Goal: Check status: Check status

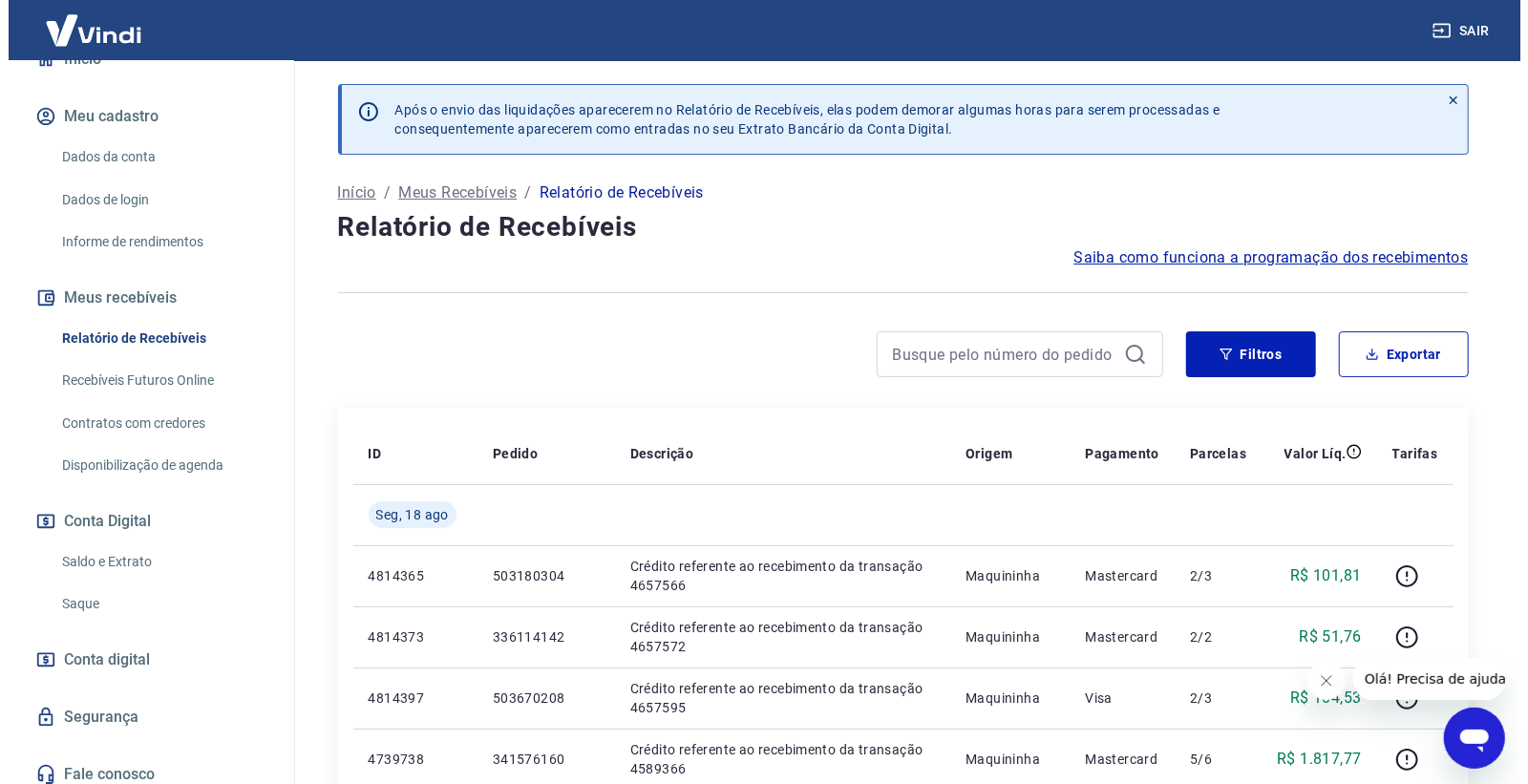
scroll to position [231, 0]
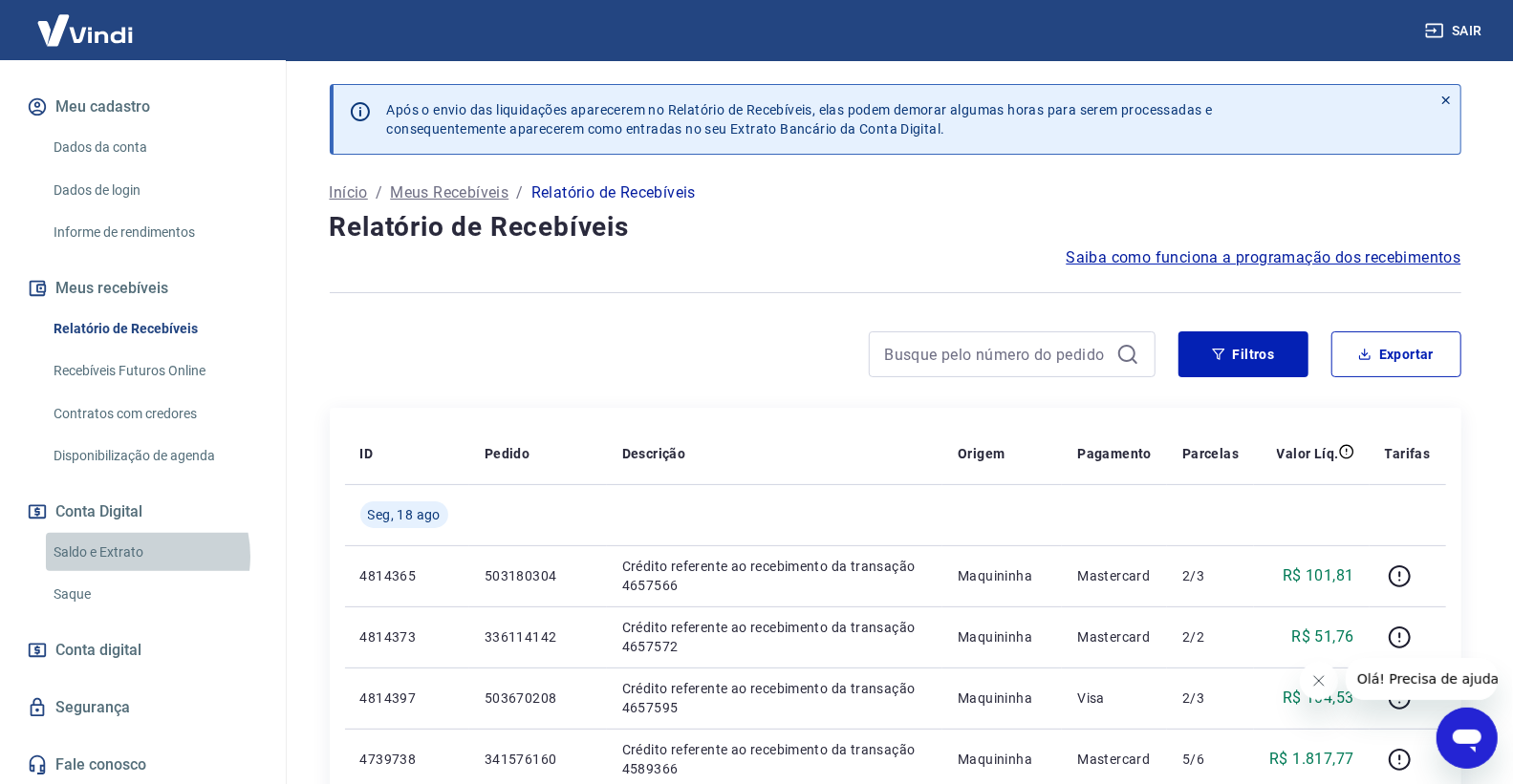
click at [128, 556] on link "Saldo e Extrato" at bounding box center [154, 553] width 217 height 39
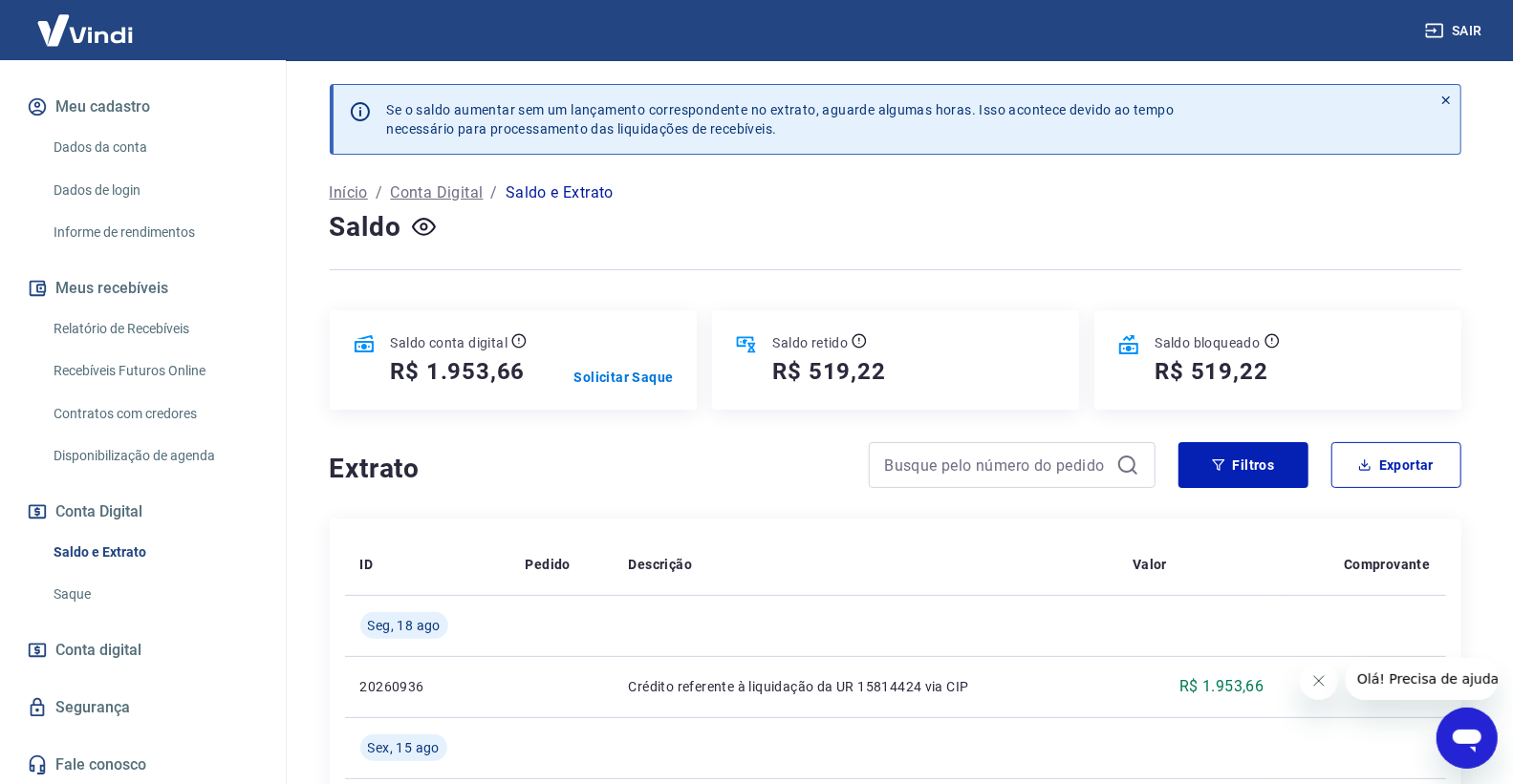
click at [198, 315] on link "Relatório de Recebíveis" at bounding box center [154, 329] width 217 height 39
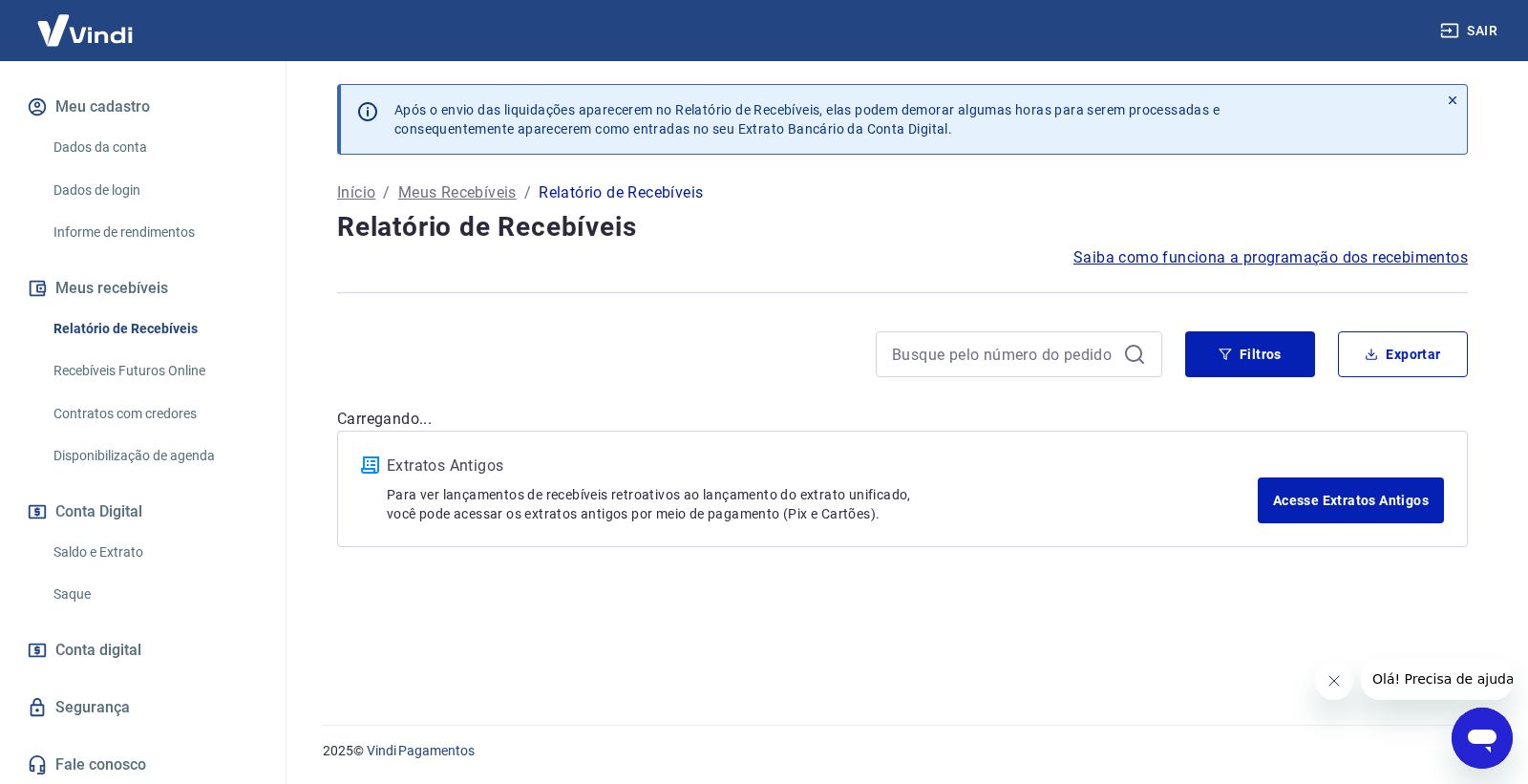
click at [154, 558] on link "Saldo e Extrato" at bounding box center [154, 553] width 217 height 39
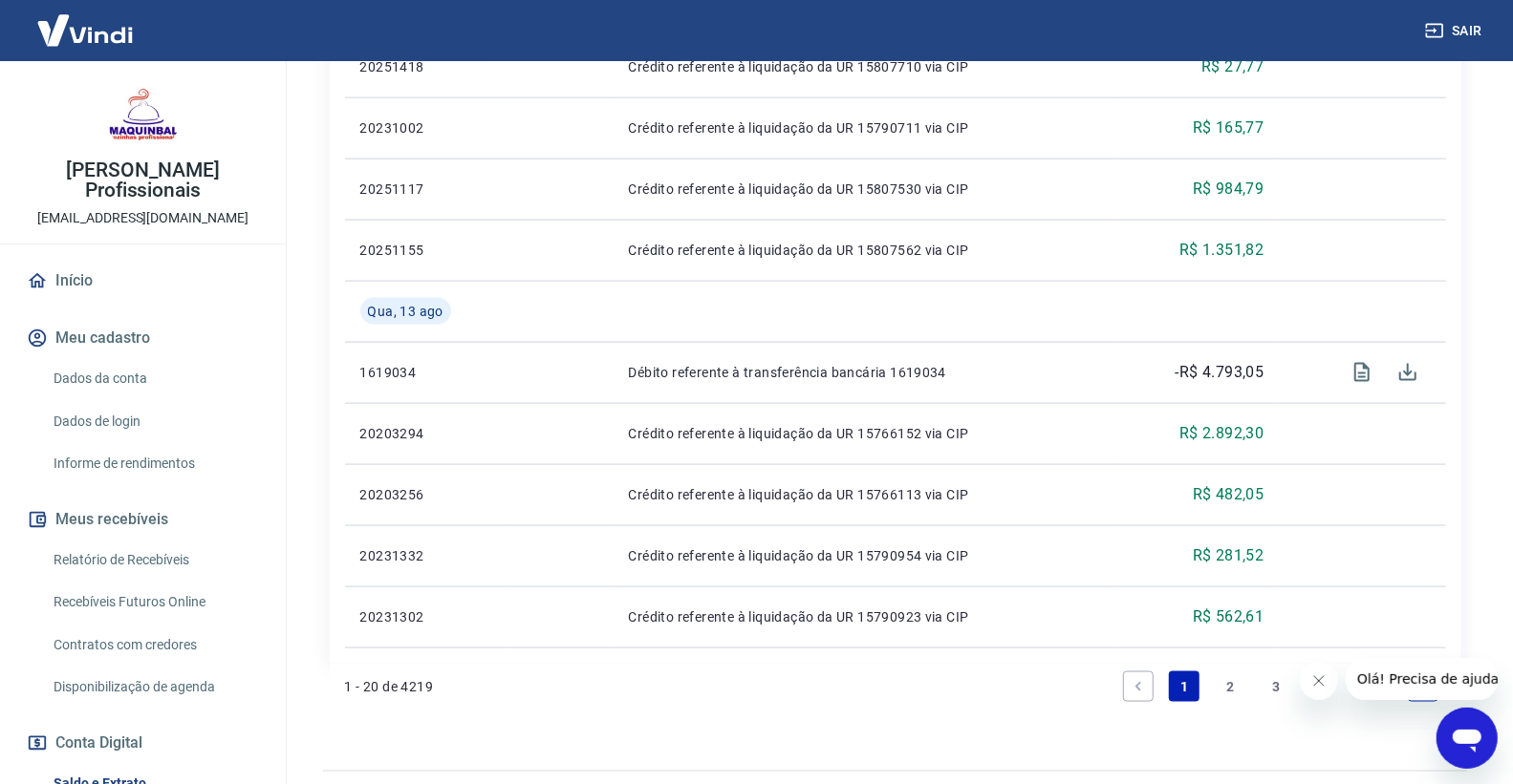
scroll to position [1462, 0]
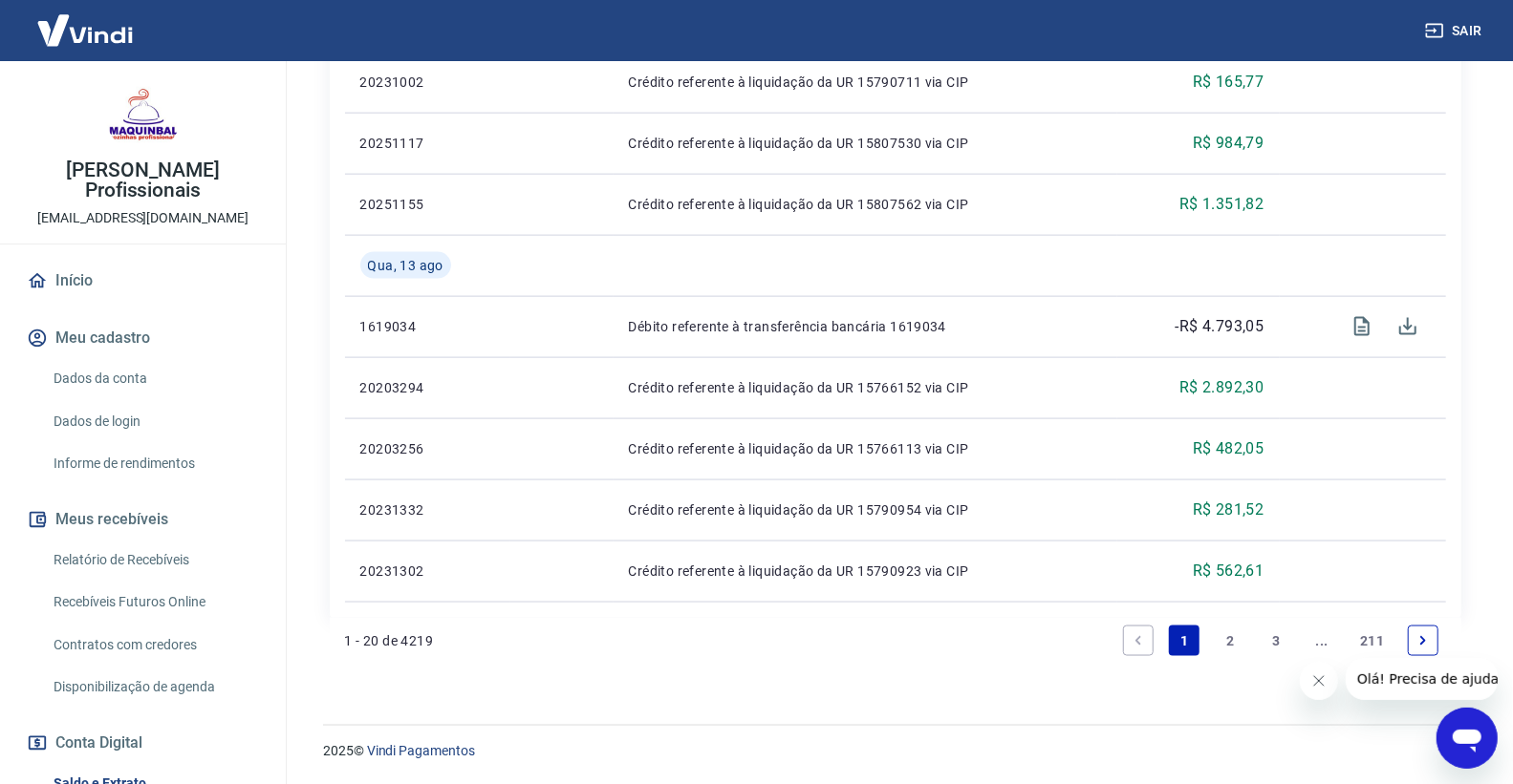
click at [1216, 640] on link "2" at bounding box center [1229, 640] width 30 height 30
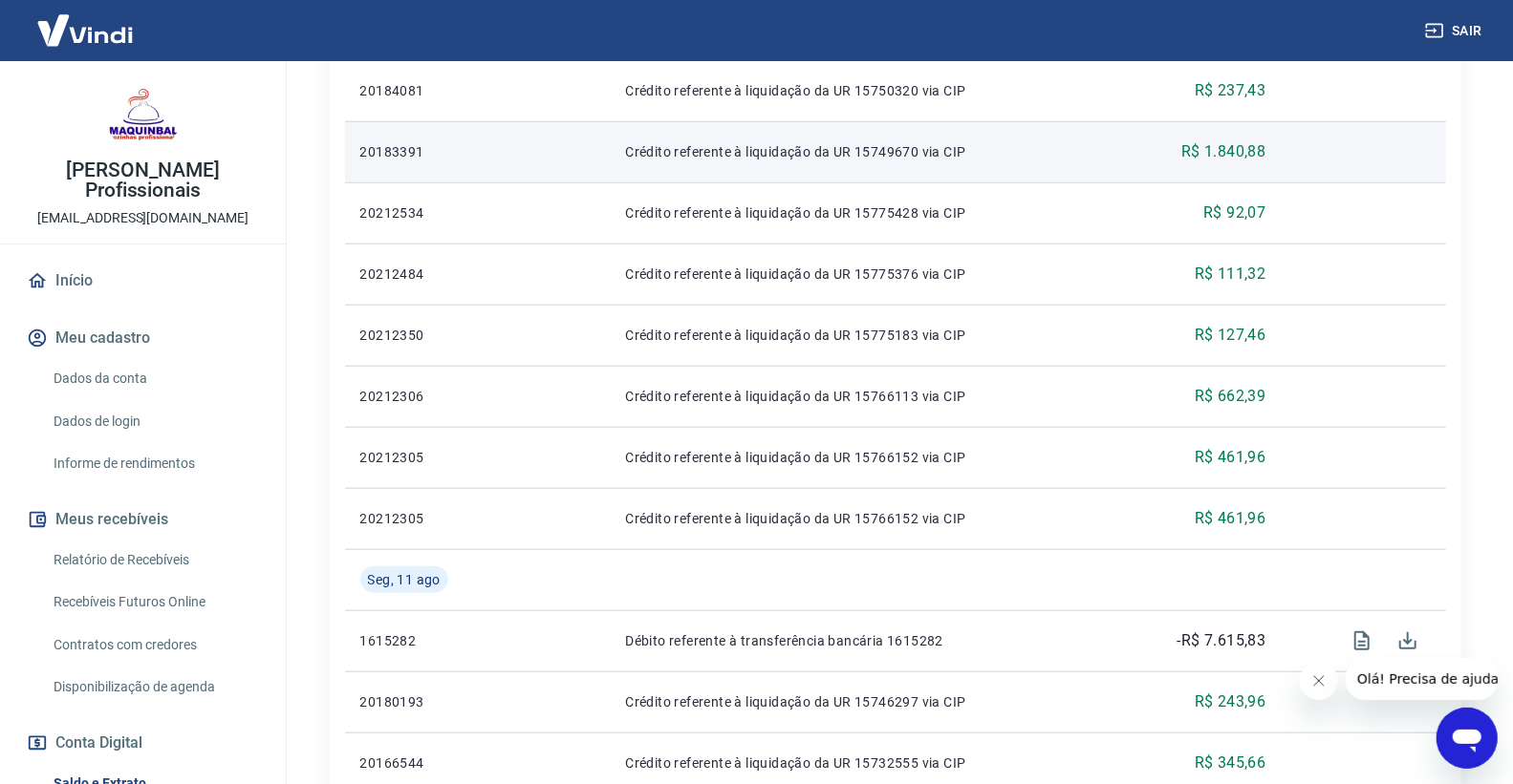
scroll to position [1061, 0]
